Goal: Navigation & Orientation: Find specific page/section

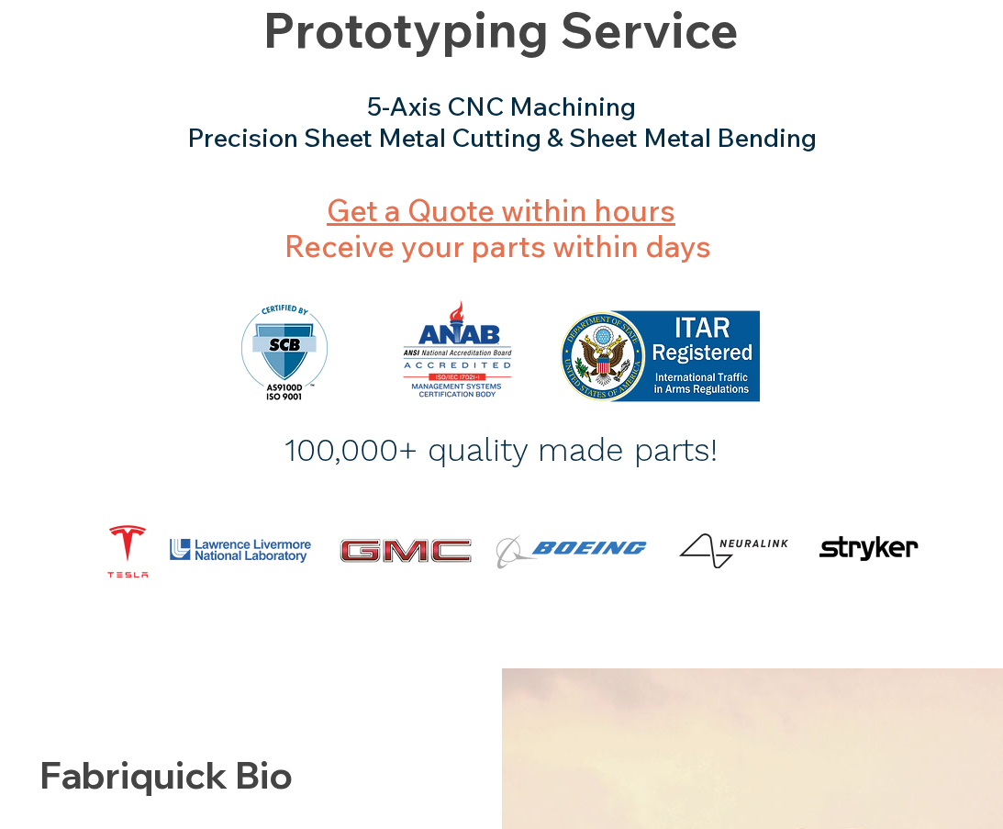
scroll to position [67, 0]
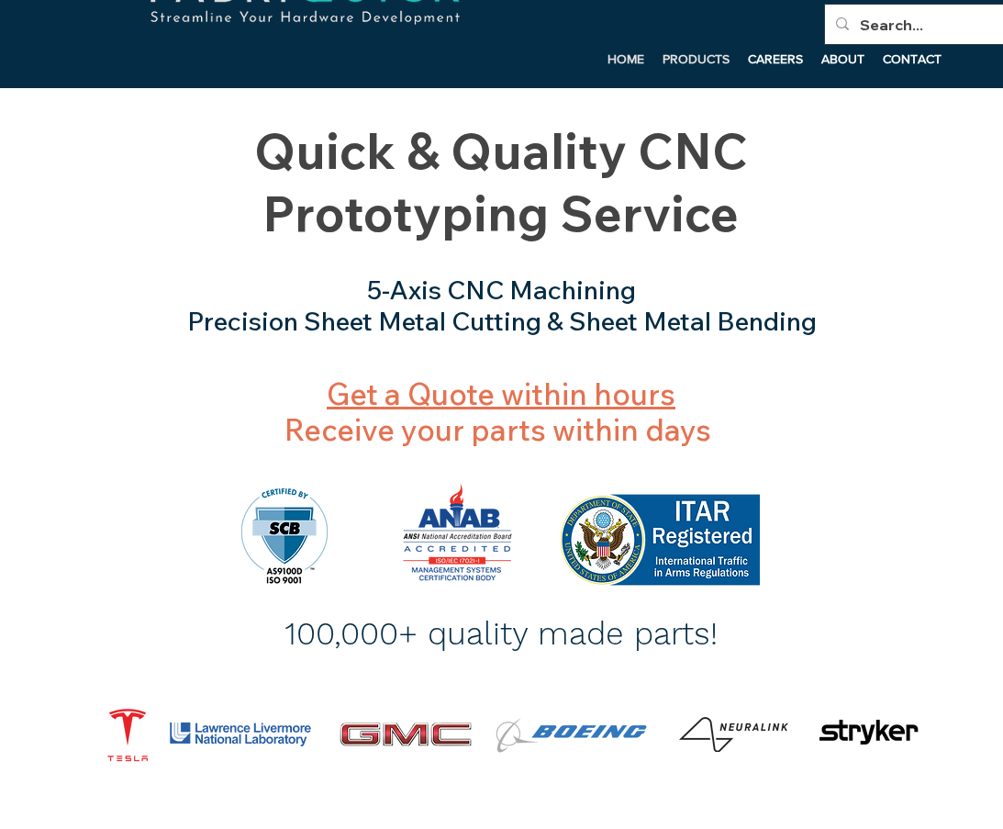
click at [698, 59] on p "PRODUCTS" at bounding box center [696, 59] width 85 height 28
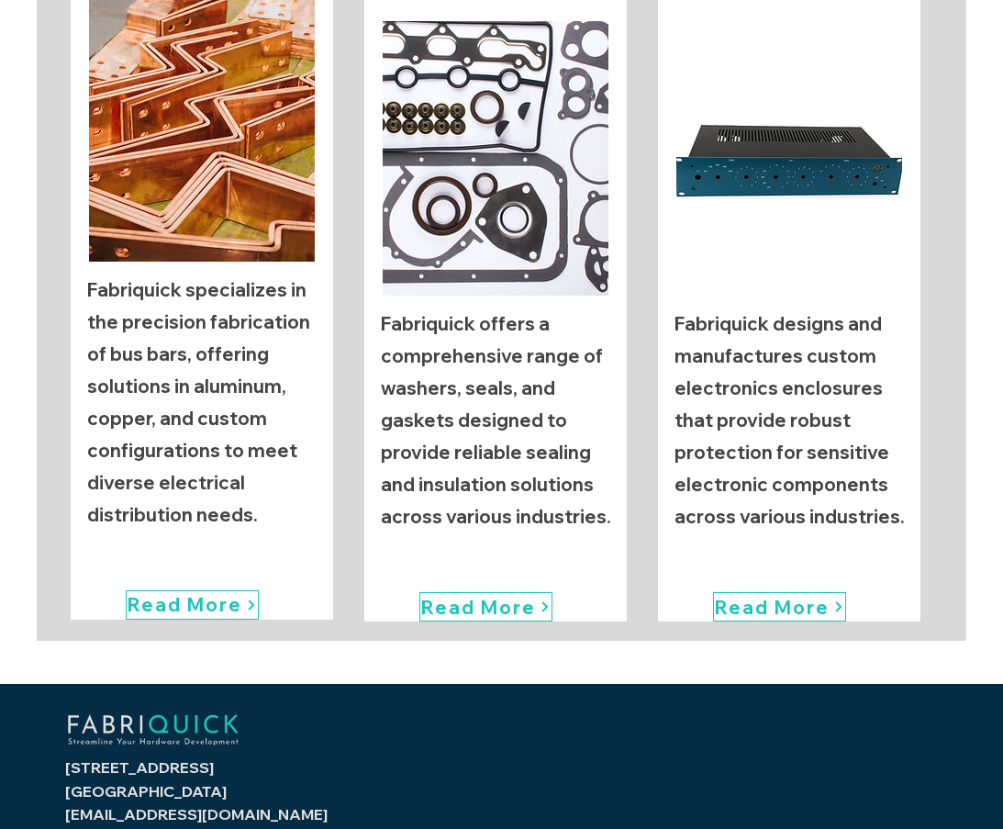
scroll to position [122, 0]
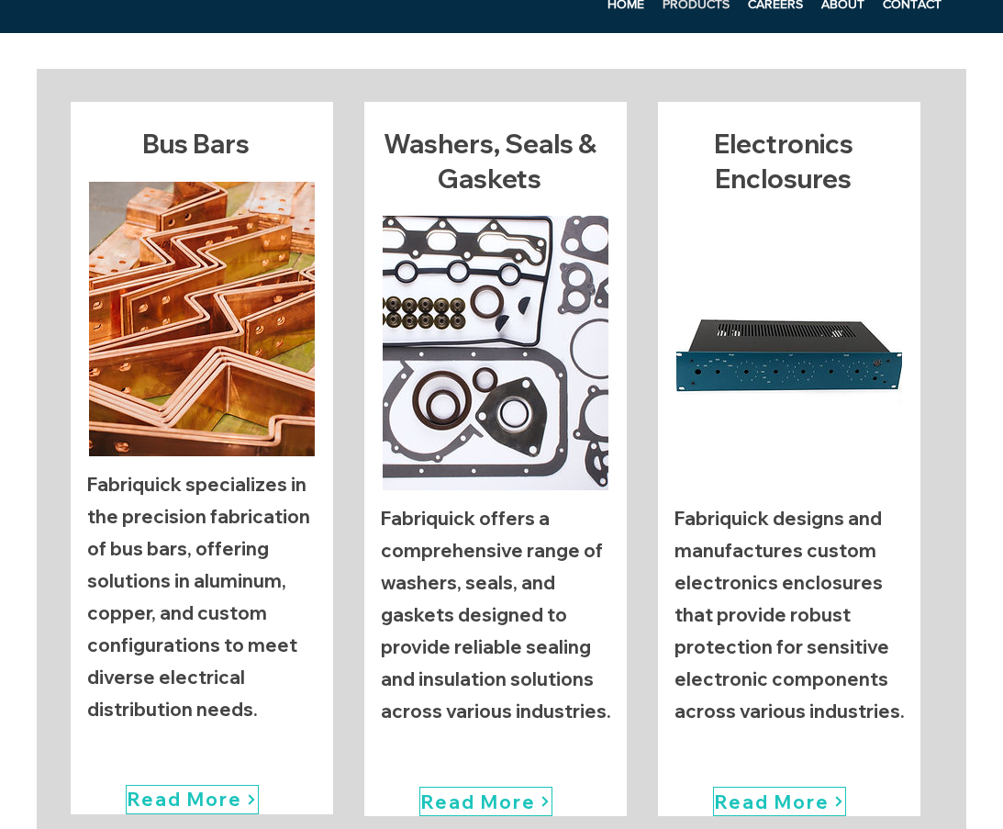
click at [794, 369] on img "main content" at bounding box center [790, 353] width 226 height 275
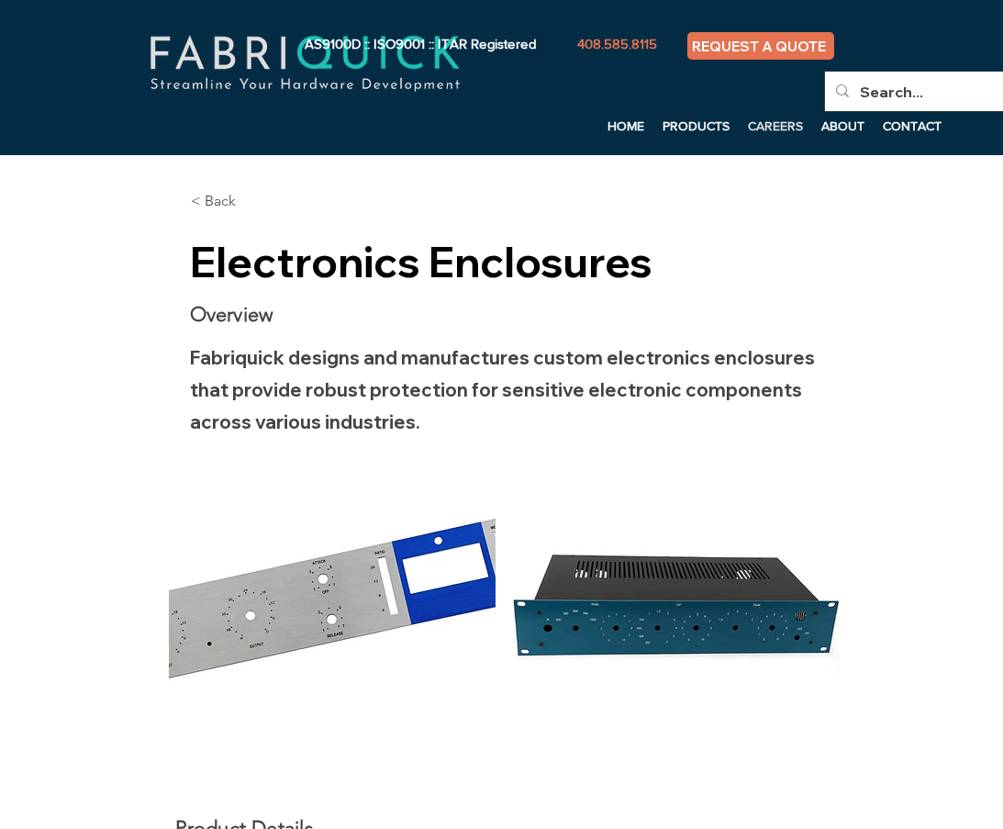
click at [773, 118] on p "CAREERS" at bounding box center [775, 126] width 73 height 28
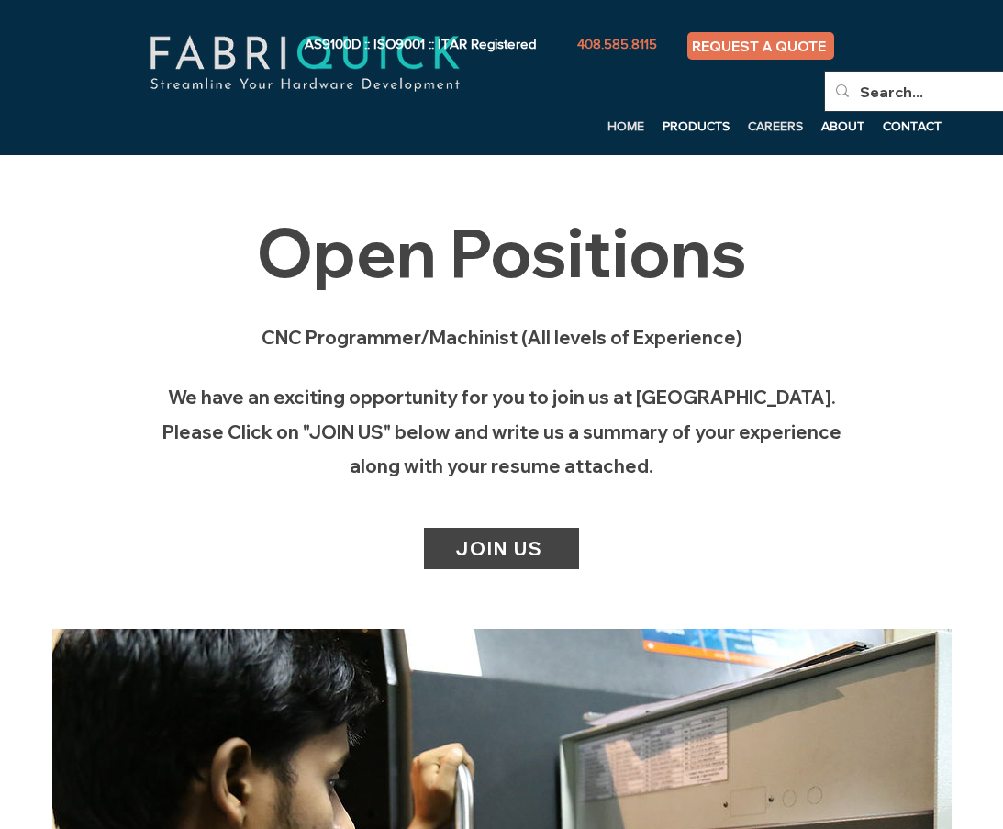
click at [626, 128] on p "HOME" at bounding box center [626, 126] width 55 height 28
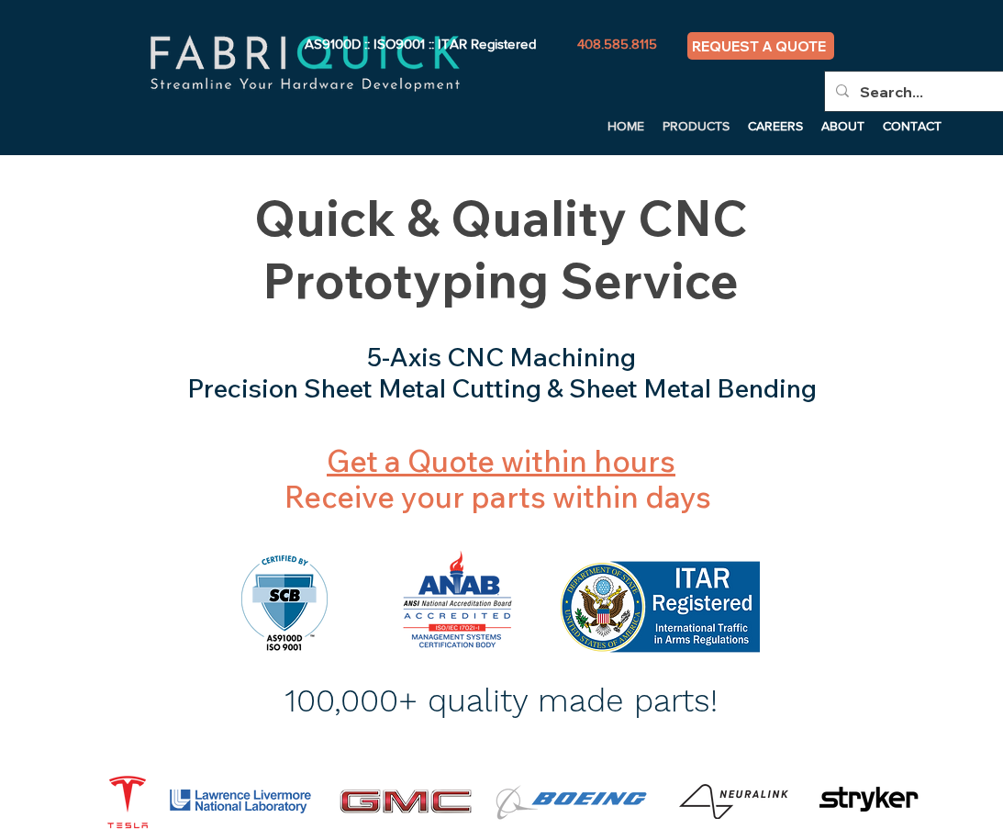
click at [670, 113] on p "PRODUCTS" at bounding box center [696, 126] width 85 height 28
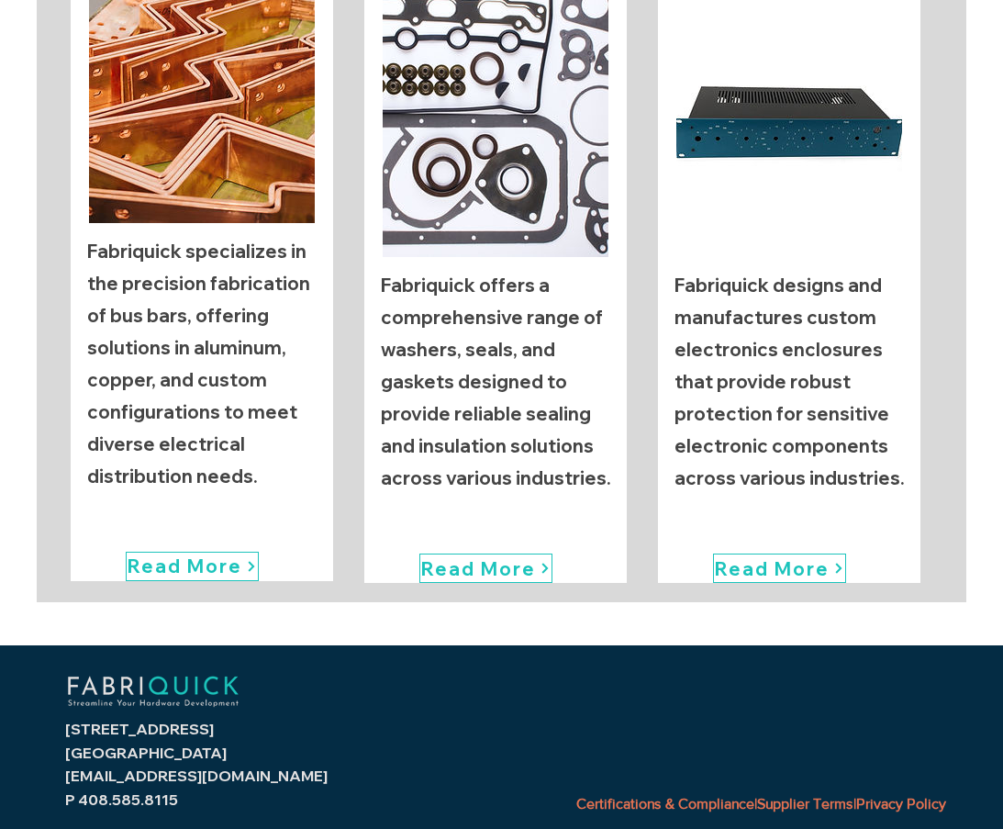
scroll to position [367, 0]
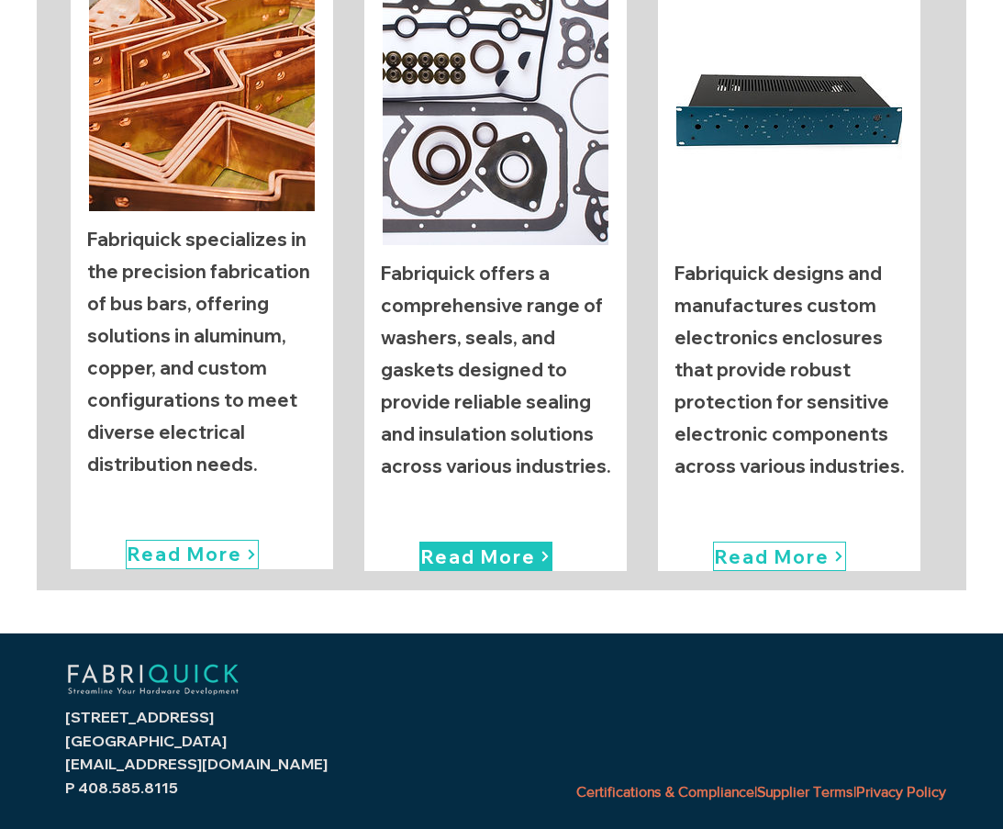
click at [467, 558] on span "Read More" at bounding box center [478, 556] width 115 height 23
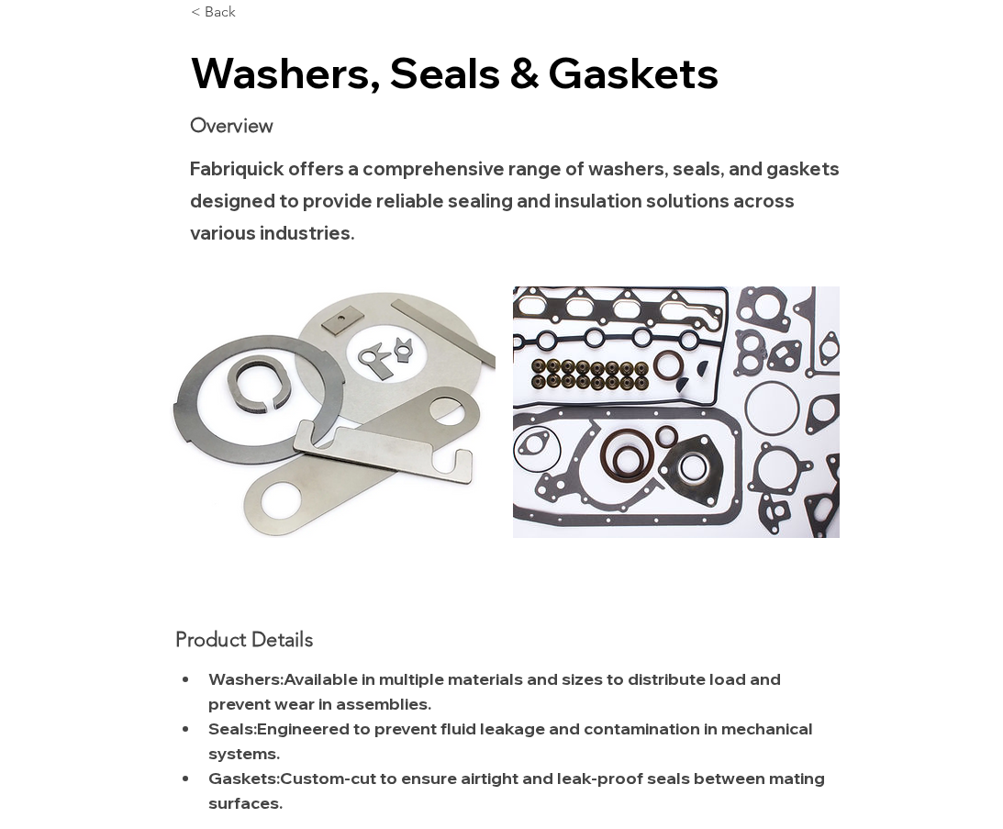
scroll to position [184, 0]
